Goal: Information Seeking & Learning: Learn about a topic

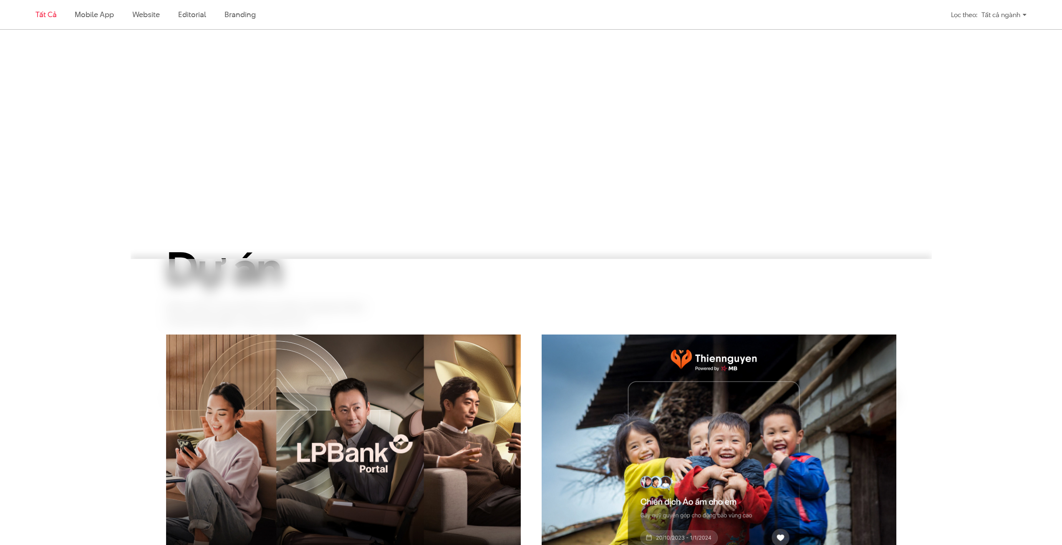
scroll to position [502, 0]
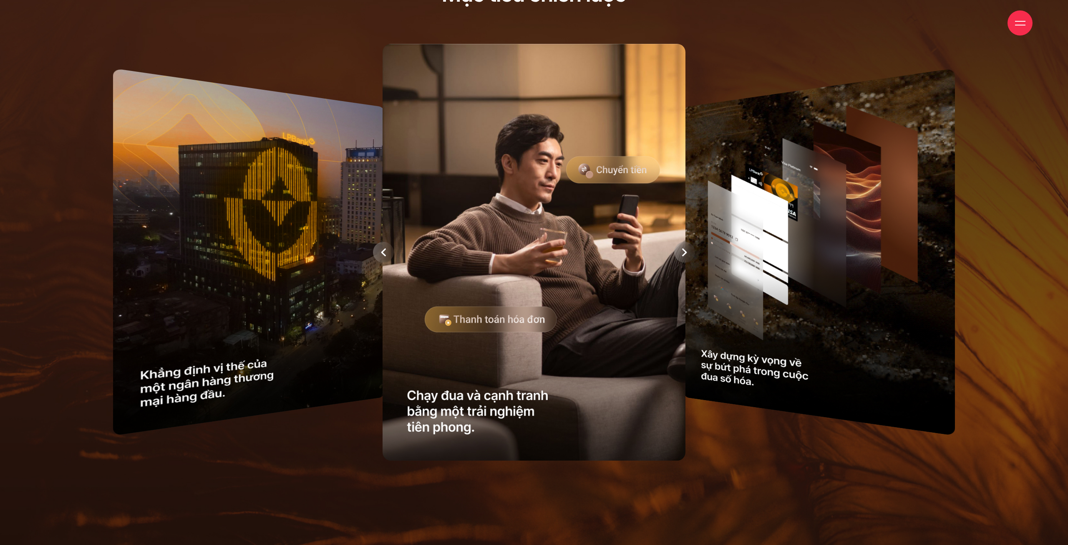
drag, startPoint x: 348, startPoint y: 288, endPoint x: 409, endPoint y: 288, distance: 60.9
click at [409, 288] on div at bounding box center [534, 252] width 934 height 424
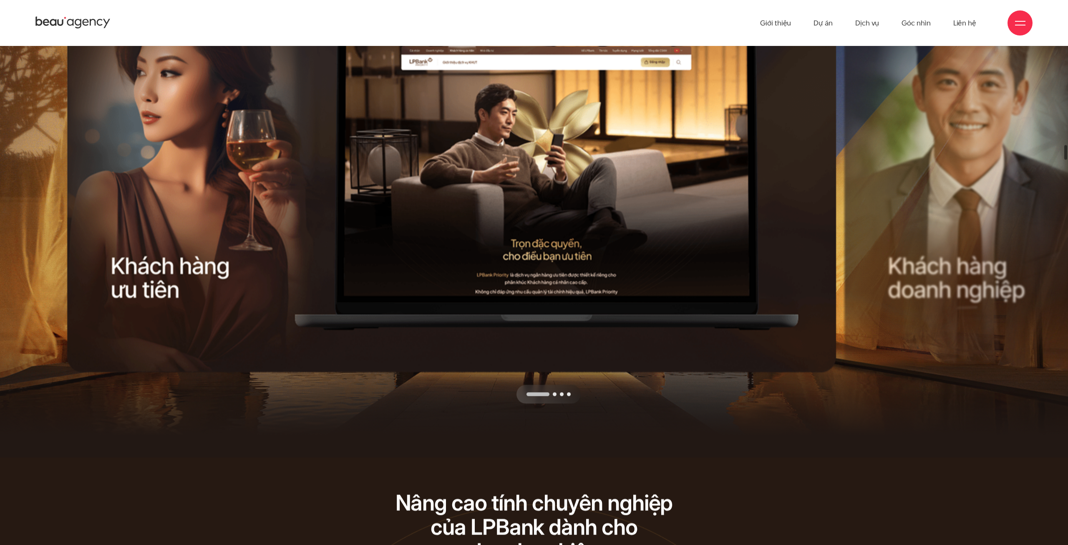
drag, startPoint x: 473, startPoint y: 261, endPoint x: 370, endPoint y: 262, distance: 103.1
click at [371, 403] on div at bounding box center [455, 403] width 777 height 0
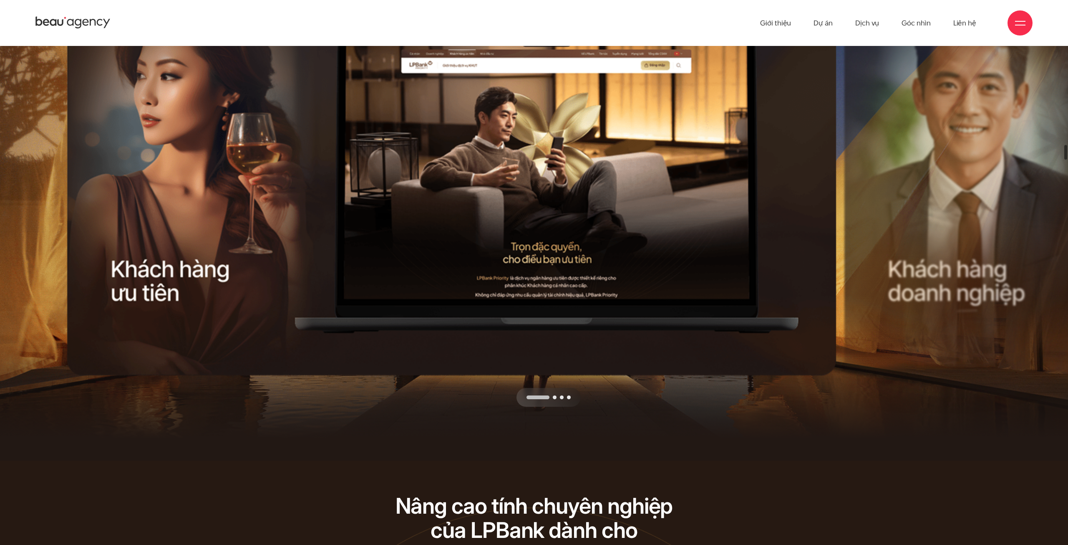
click at [432, 264] on div "Previous slide" at bounding box center [261, 190] width 389 height 432
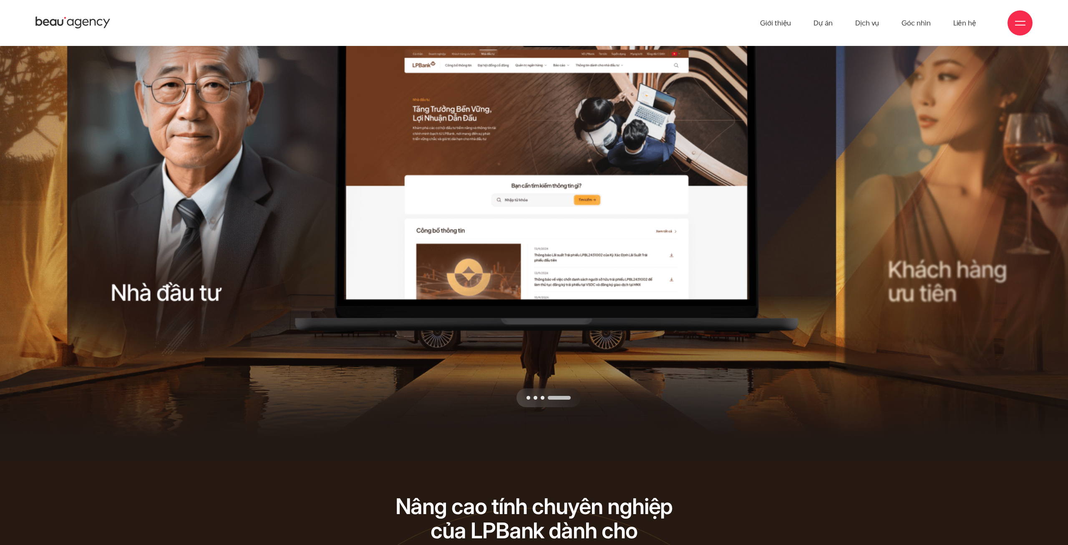
click at [432, 264] on div "Previous slide" at bounding box center [261, 191] width 389 height 432
